Goal: Transaction & Acquisition: Download file/media

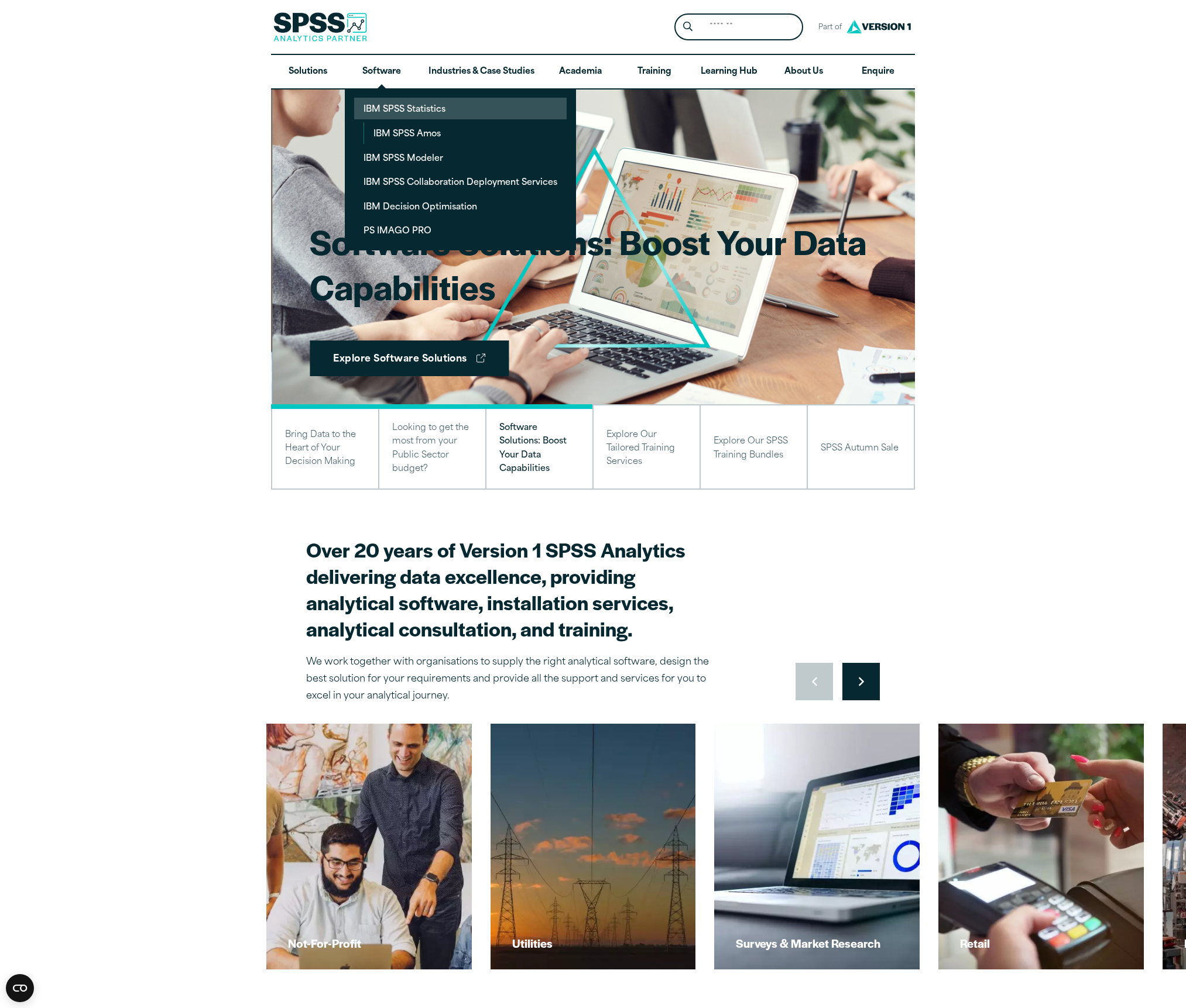
click at [406, 108] on link "IBM SPSS Statistics" at bounding box center [460, 108] width 212 height 22
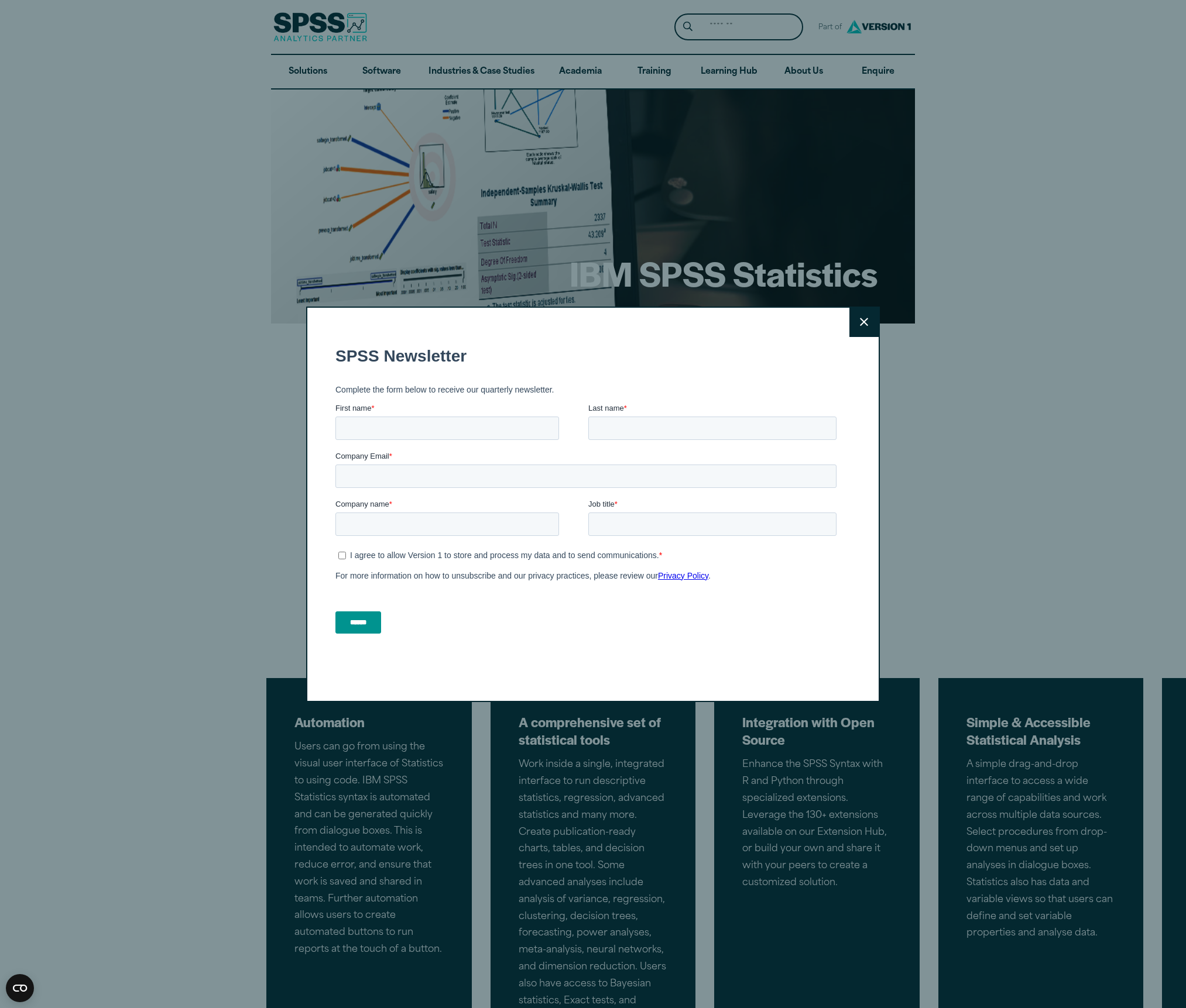
click at [862, 320] on icon at bounding box center [864, 322] width 9 height 9
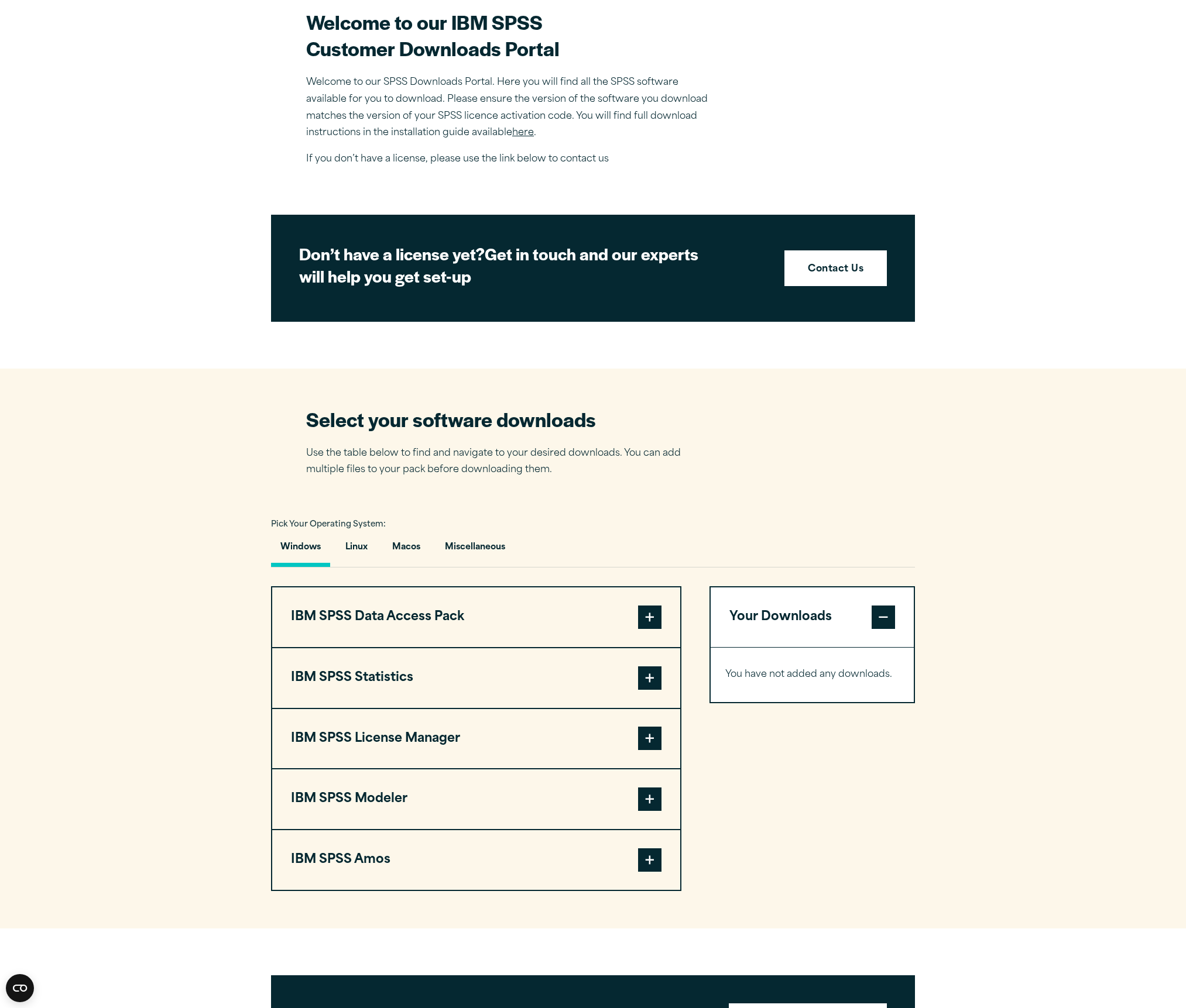
scroll to position [363, 0]
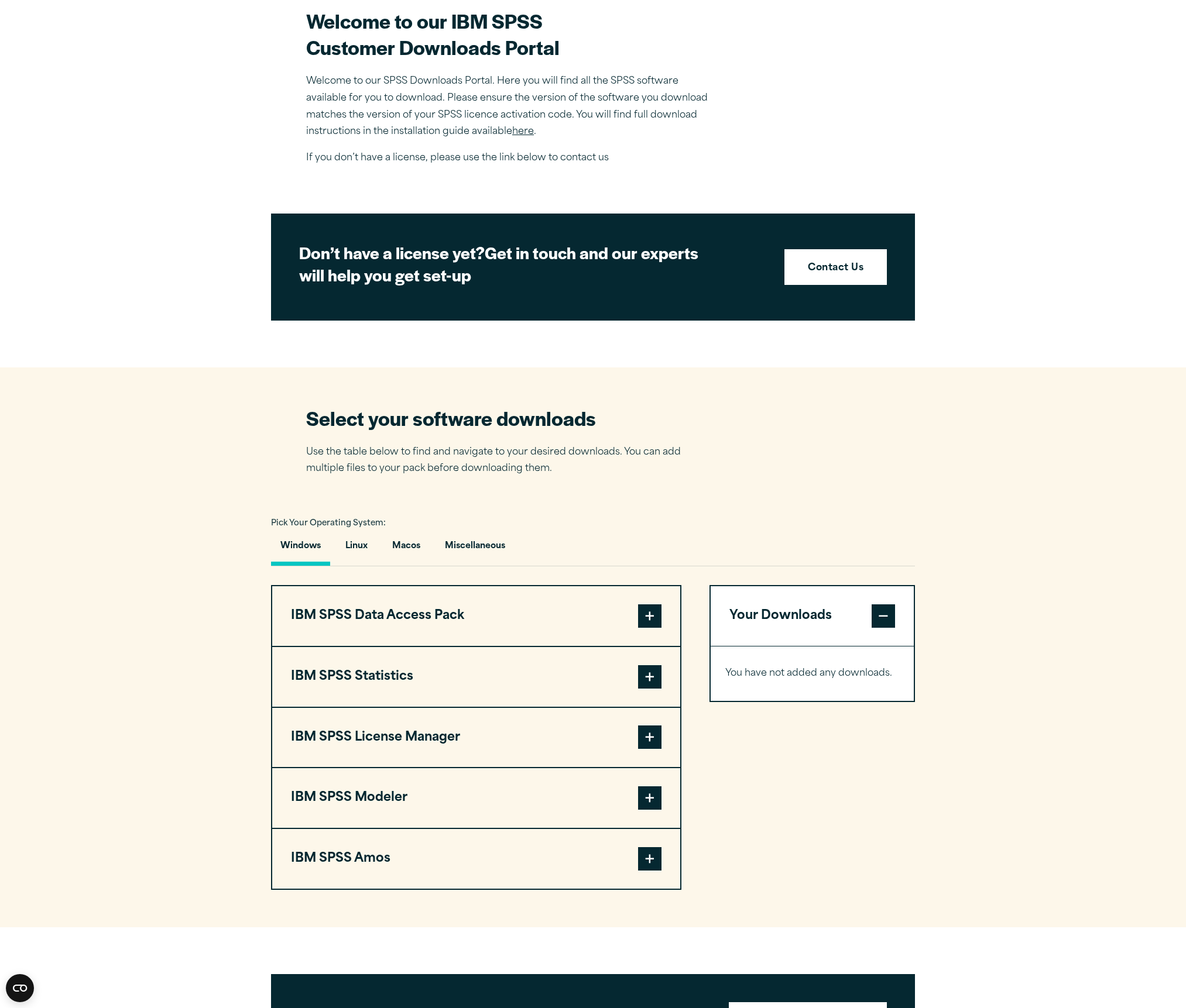
click at [650, 747] on span at bounding box center [650, 737] width 23 height 23
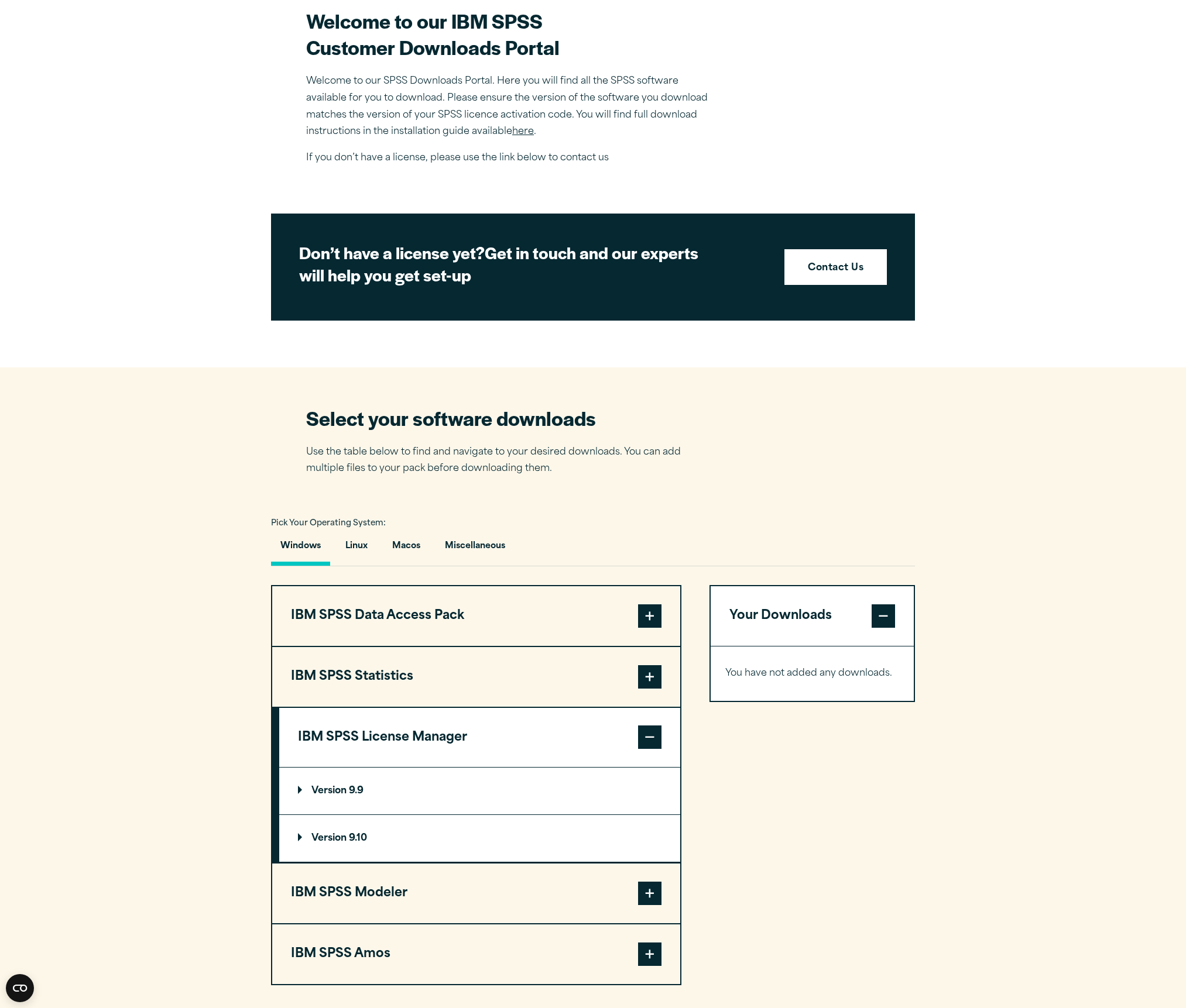
click at [339, 844] on p "Version 9.10" at bounding box center [332, 839] width 69 height 9
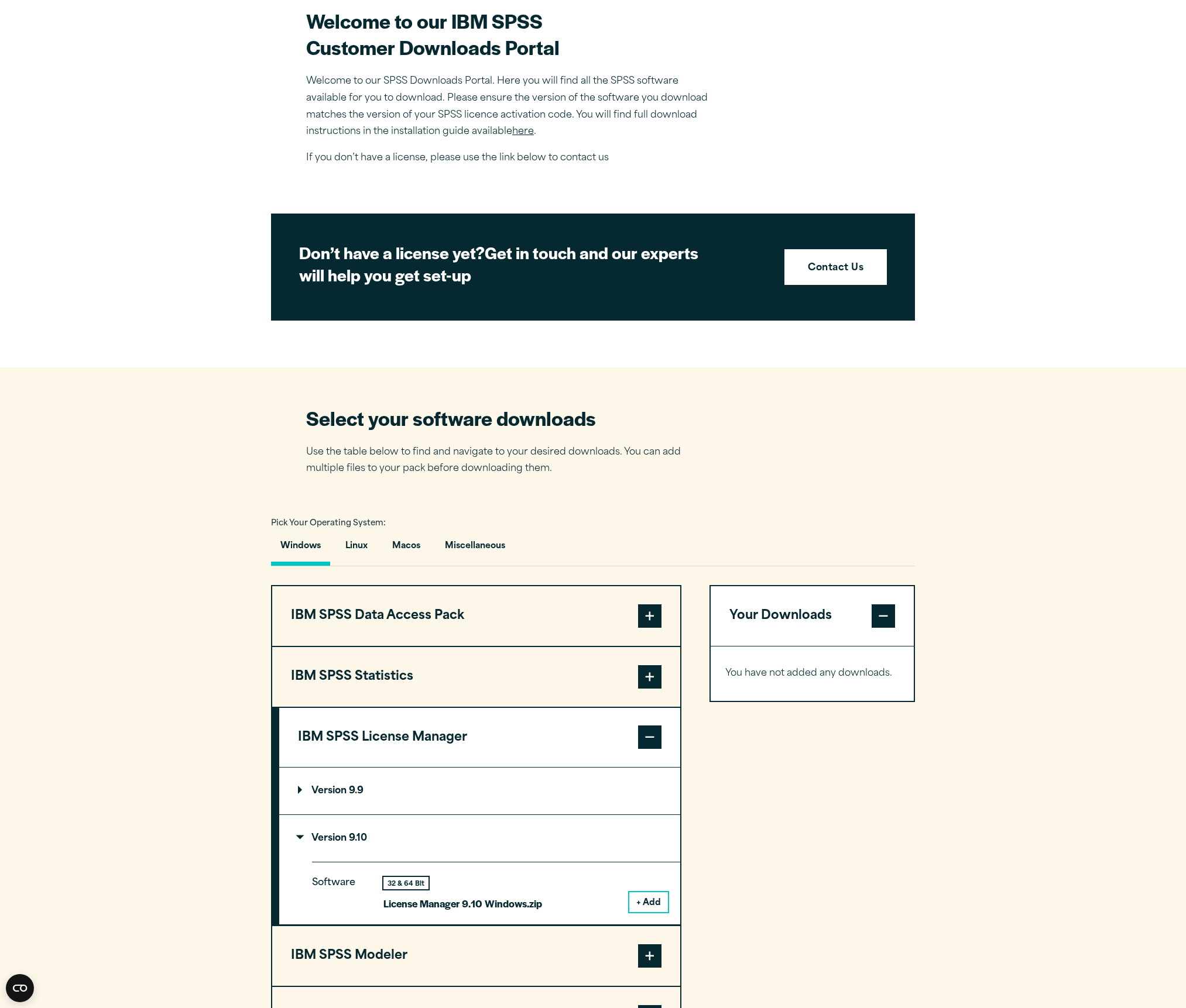
click at [648, 906] on button "+ Add" at bounding box center [649, 903] width 39 height 20
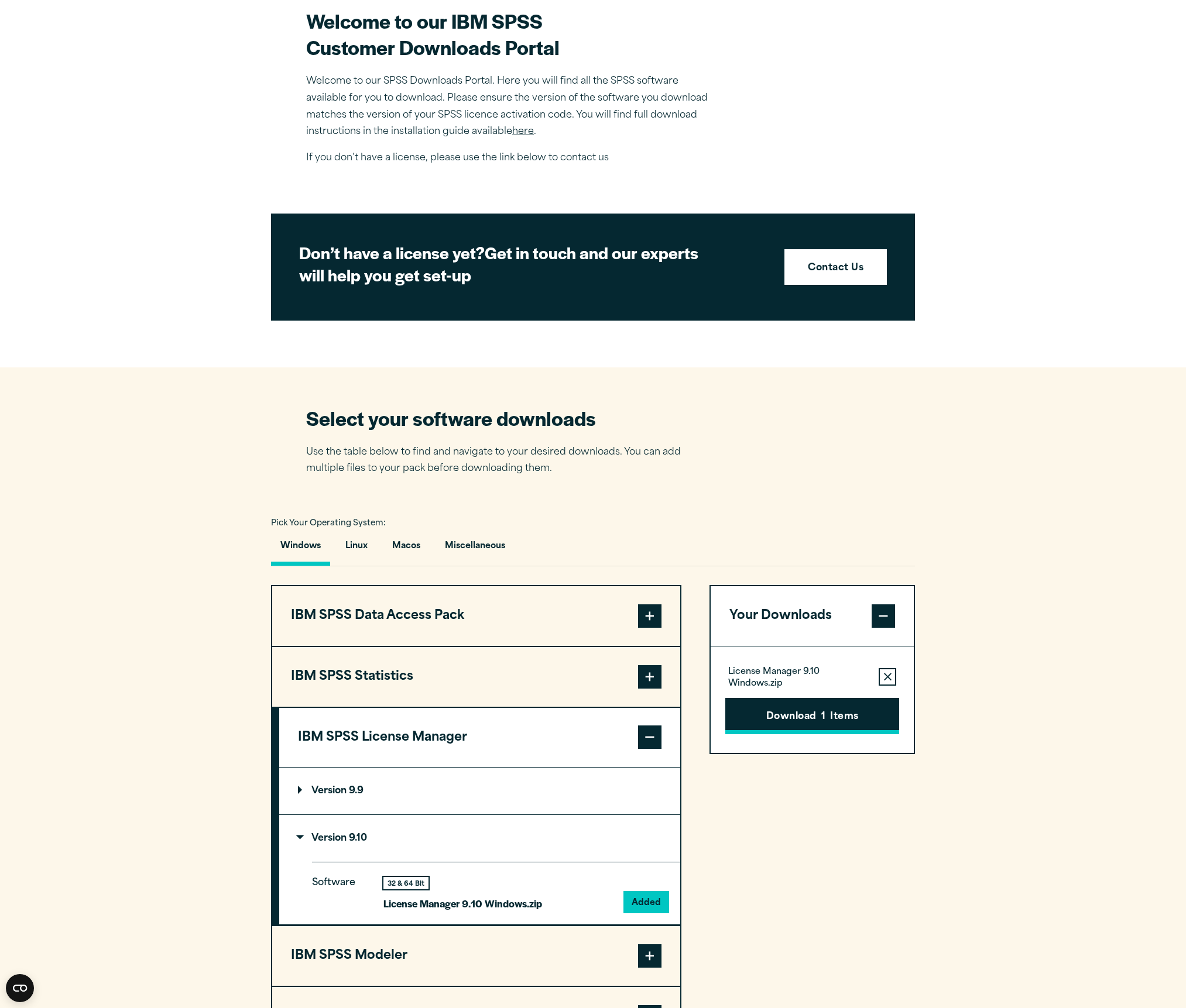
click at [809, 727] on button "Download 1 Items" at bounding box center [812, 716] width 174 height 37
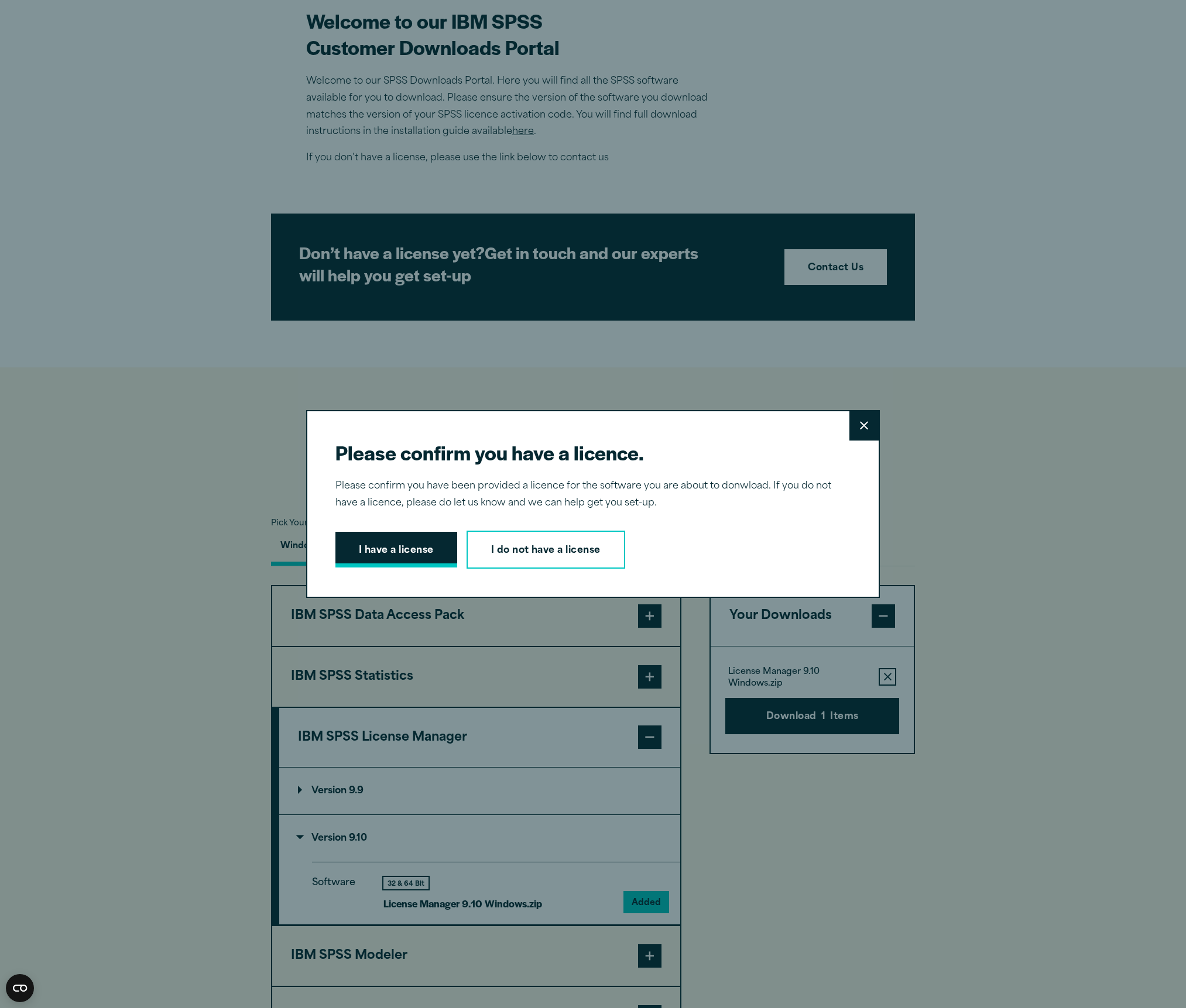
click at [405, 557] on button "I have a license" at bounding box center [396, 550] width 122 height 37
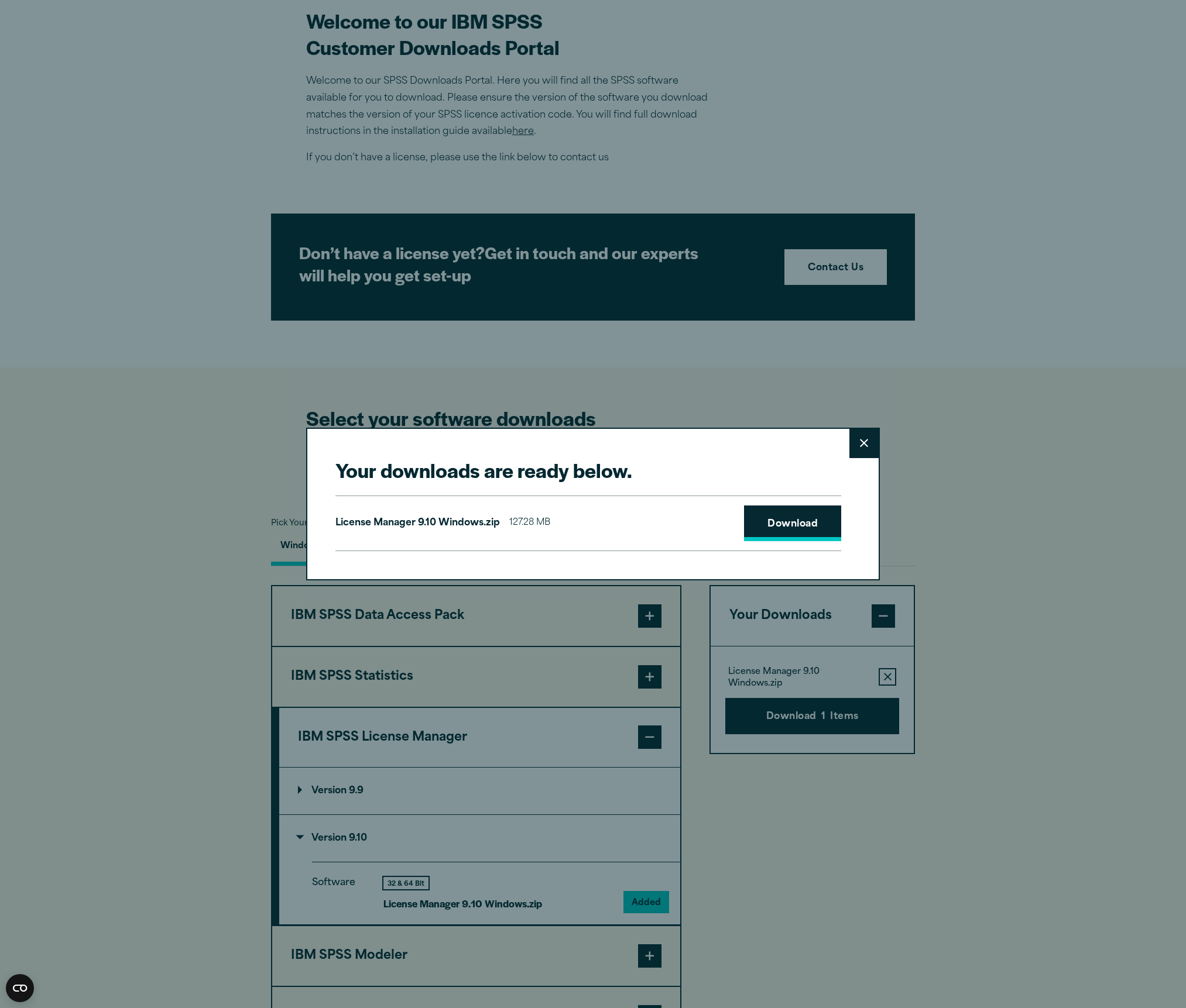
click at [791, 527] on link "Download" at bounding box center [792, 524] width 97 height 37
